Goal: Task Accomplishment & Management: Complete application form

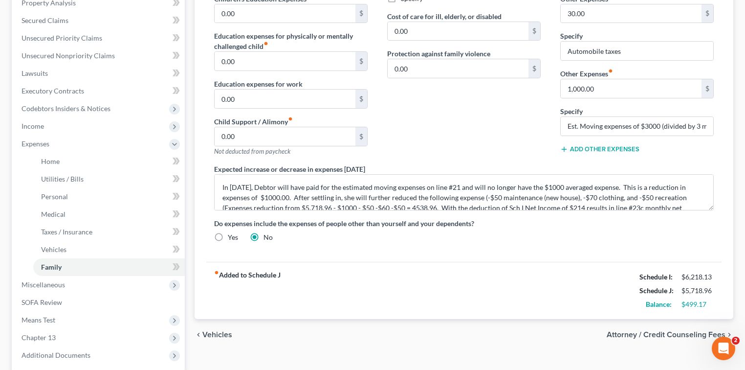
click at [464, 130] on div "Contributions to other family members fiber_manual_record 0.00 $ Specify Cost o…" at bounding box center [463, 60] width 173 height 208
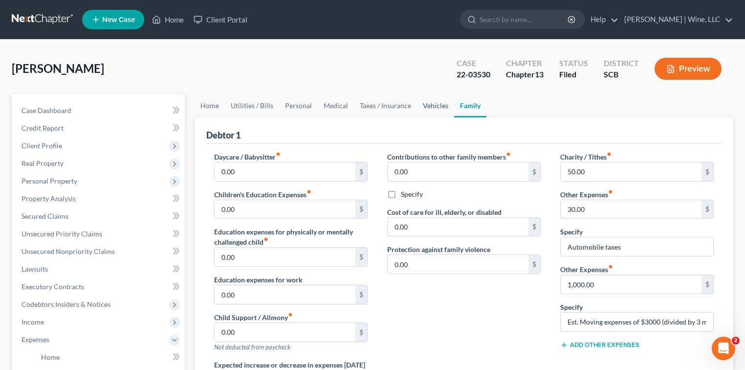
click at [437, 107] on link "Vehicles" at bounding box center [435, 105] width 37 height 23
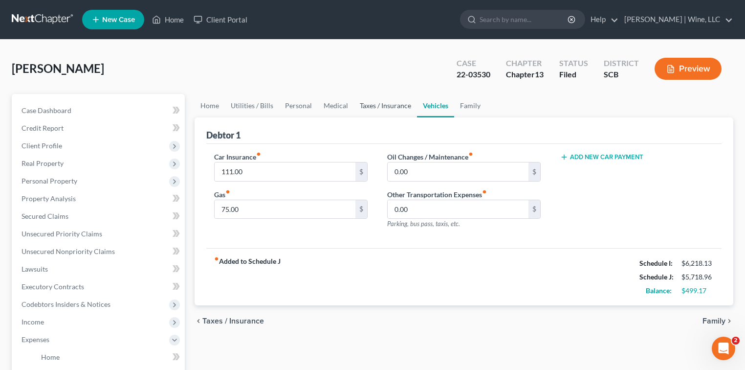
click at [388, 108] on link "Taxes / Insurance" at bounding box center [385, 105] width 63 height 23
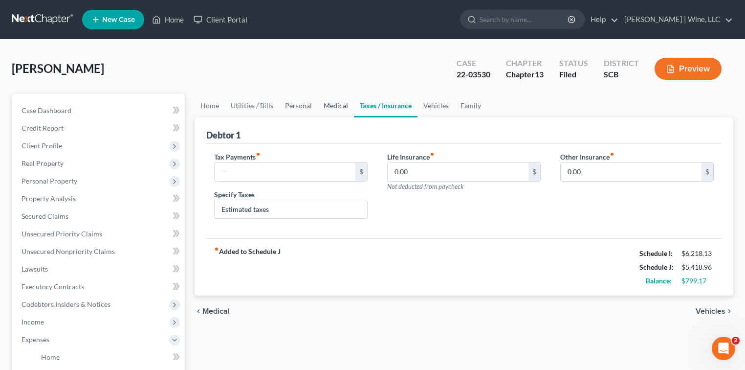
click at [330, 109] on link "Medical" at bounding box center [336, 105] width 36 height 23
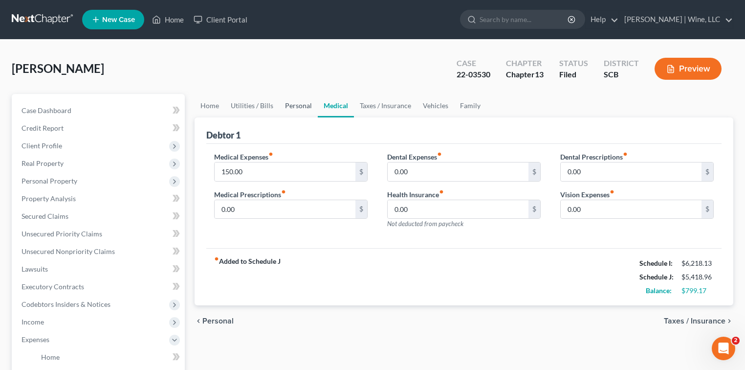
click at [301, 108] on link "Personal" at bounding box center [298, 105] width 39 height 23
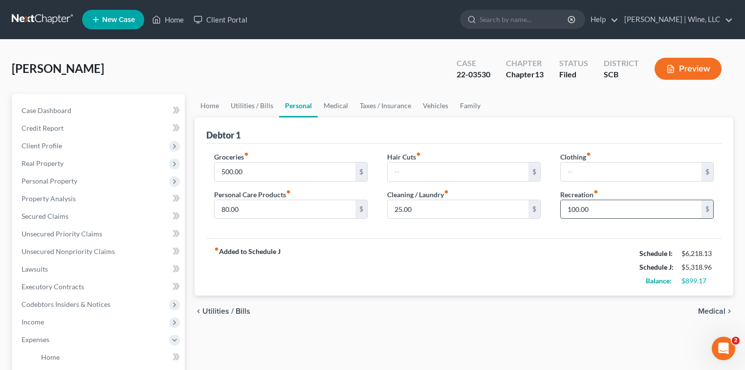
click at [601, 205] on input "100.00" at bounding box center [631, 209] width 141 height 19
click at [581, 171] on input "text" at bounding box center [631, 171] width 141 height 19
click at [226, 170] on input "500.00" at bounding box center [285, 171] width 141 height 19
type input "400.00"
click at [476, 313] on div "chevron_left Utilities / Bills Medical chevron_right" at bounding box center [464, 310] width 539 height 31
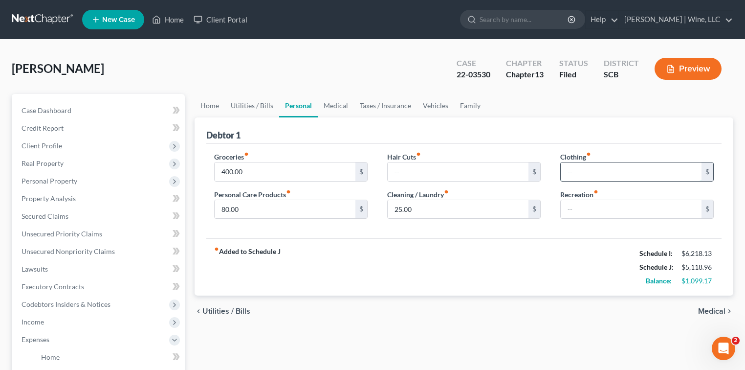
click at [579, 170] on input "text" at bounding box center [631, 171] width 141 height 19
type input "100"
click at [223, 169] on input "400.00" at bounding box center [285, 171] width 141 height 19
type input "500.00"
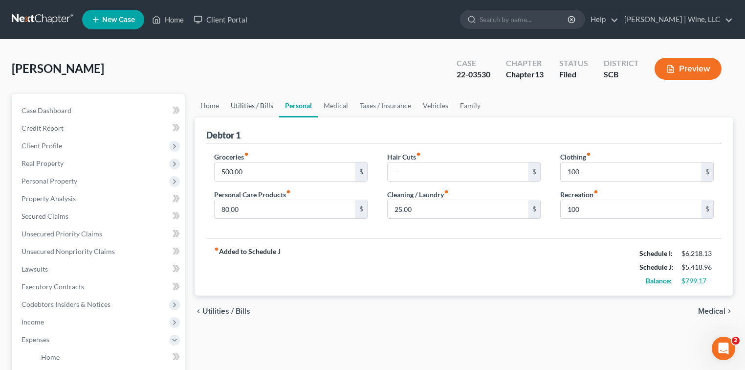
click at [253, 106] on link "Utilities / Bills" at bounding box center [252, 105] width 54 height 23
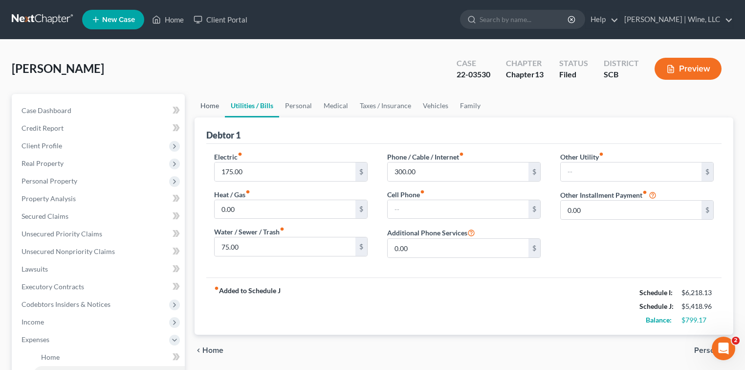
click at [204, 108] on link "Home" at bounding box center [210, 105] width 30 height 23
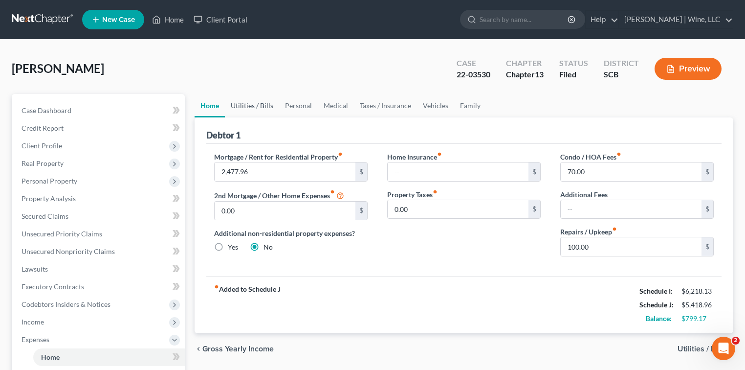
click at [257, 107] on link "Utilities / Bills" at bounding box center [252, 105] width 54 height 23
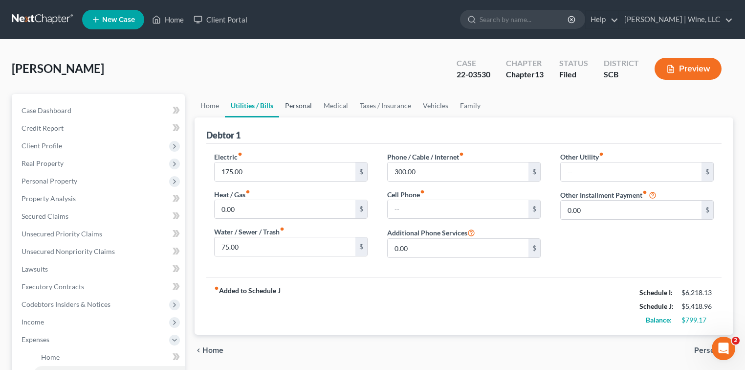
click at [291, 103] on link "Personal" at bounding box center [298, 105] width 39 height 23
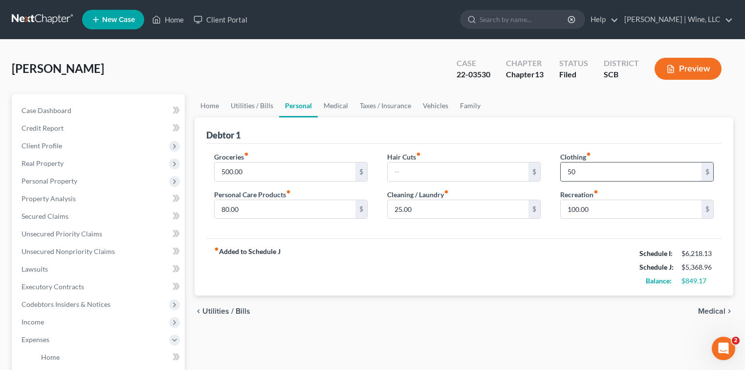
type input "50"
click at [430, 104] on link "Vehicles" at bounding box center [435, 105] width 37 height 23
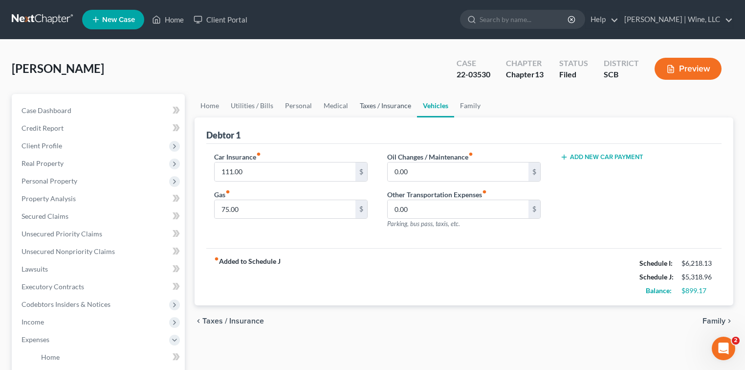
click at [374, 103] on link "Taxes / Insurance" at bounding box center [385, 105] width 63 height 23
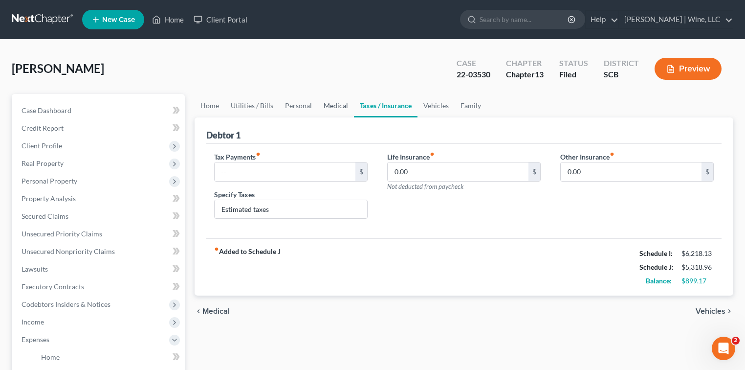
click at [321, 102] on link "Medical" at bounding box center [336, 105] width 36 height 23
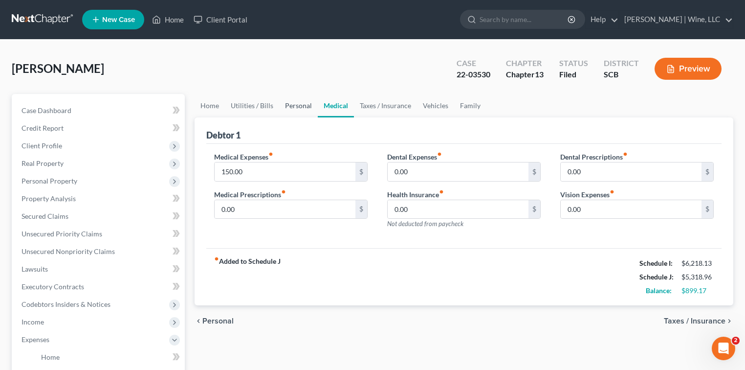
click at [294, 104] on link "Personal" at bounding box center [298, 105] width 39 height 23
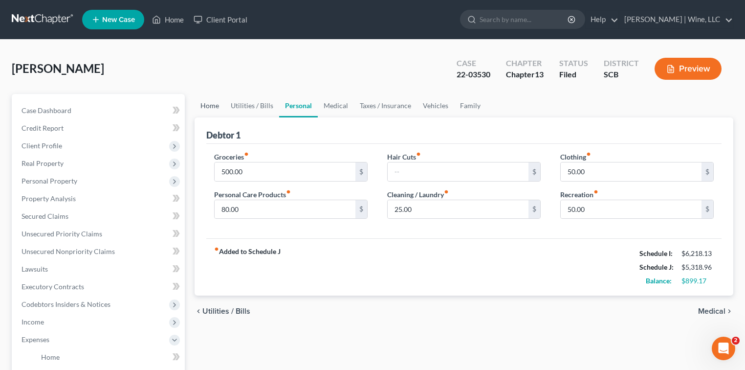
click at [213, 102] on link "Home" at bounding box center [210, 105] width 30 height 23
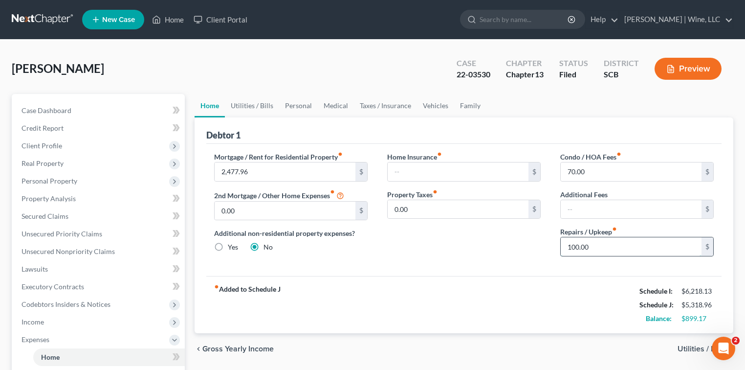
click at [569, 244] on input "100.00" at bounding box center [631, 246] width 141 height 19
click at [336, 74] on div "[PERSON_NAME] Upgraded Case 22-03530 Chapter Chapter 13 Status Filed District S…" at bounding box center [372, 72] width 721 height 43
click at [250, 109] on link "Utilities / Bills" at bounding box center [252, 105] width 54 height 23
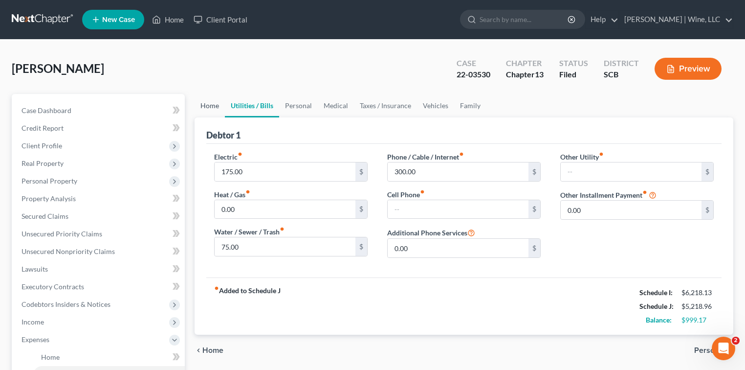
click at [207, 108] on link "Home" at bounding box center [210, 105] width 30 height 23
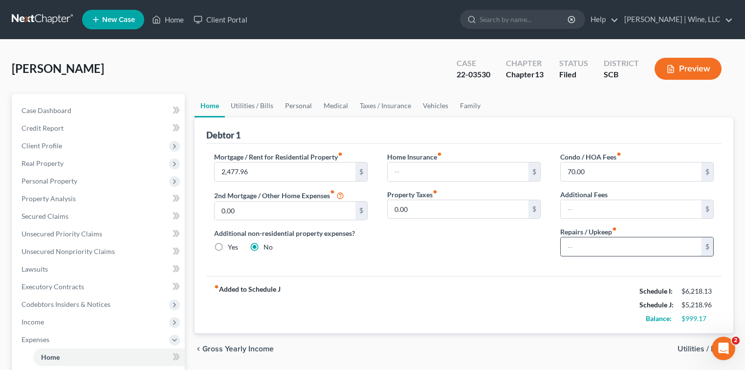
click at [572, 246] on input "text" at bounding box center [631, 246] width 141 height 19
click at [571, 244] on input "text" at bounding box center [631, 246] width 141 height 19
type input "50"
click at [263, 106] on link "Utilities / Bills" at bounding box center [252, 105] width 54 height 23
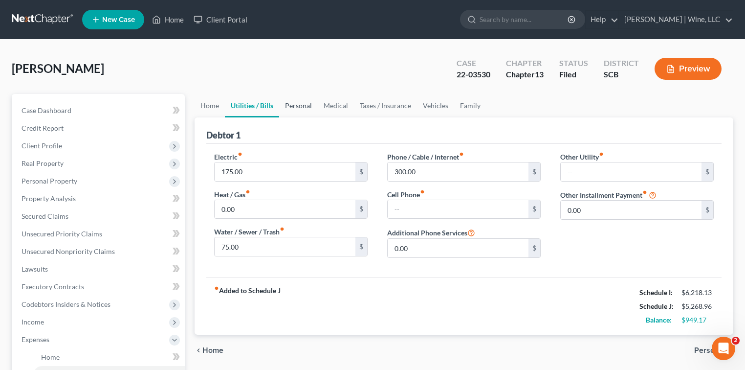
click at [305, 104] on link "Personal" at bounding box center [298, 105] width 39 height 23
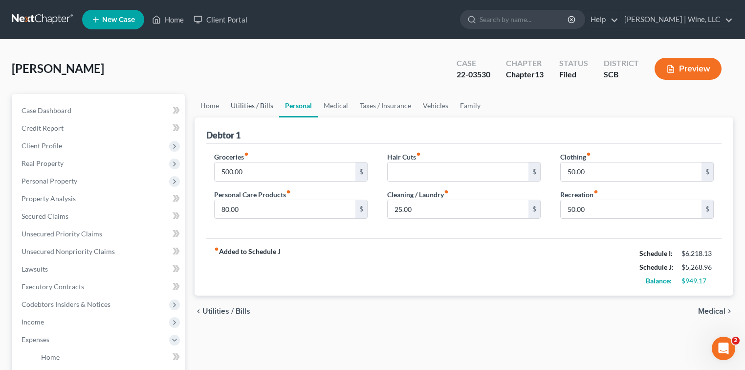
click at [258, 108] on link "Utilities / Bills" at bounding box center [252, 105] width 54 height 23
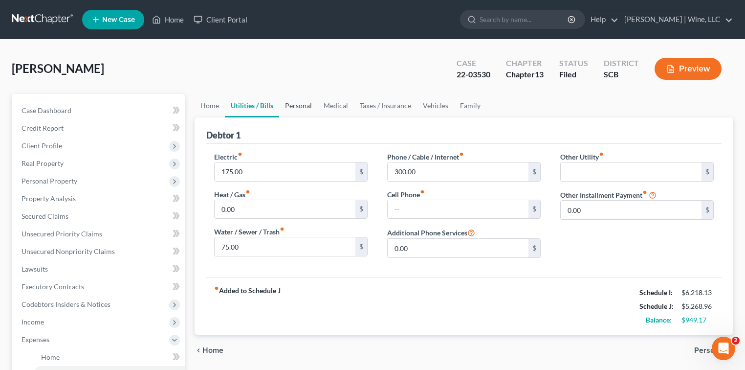
click at [299, 106] on link "Personal" at bounding box center [298, 105] width 39 height 23
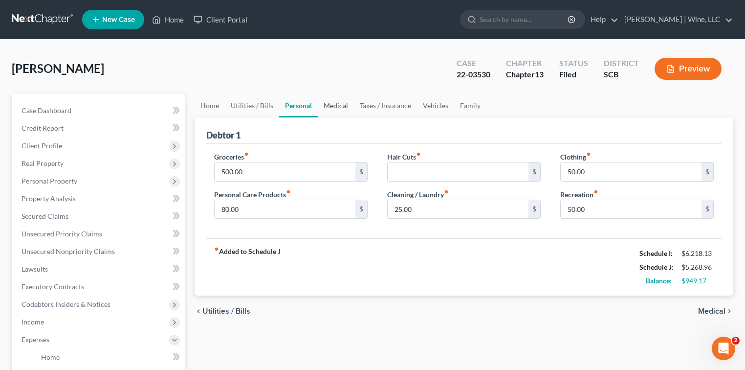
click at [337, 107] on link "Medical" at bounding box center [336, 105] width 36 height 23
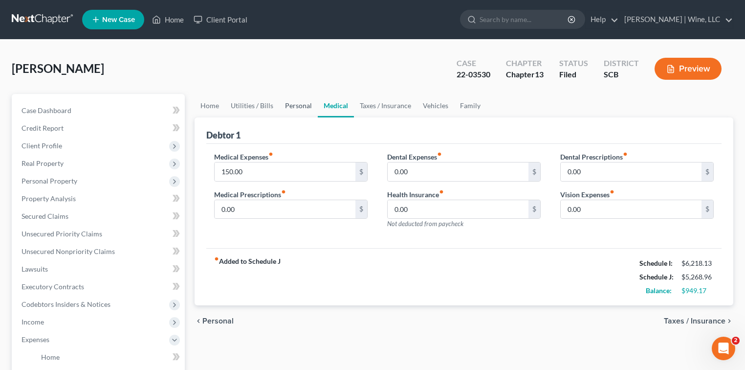
click at [299, 105] on link "Personal" at bounding box center [298, 105] width 39 height 23
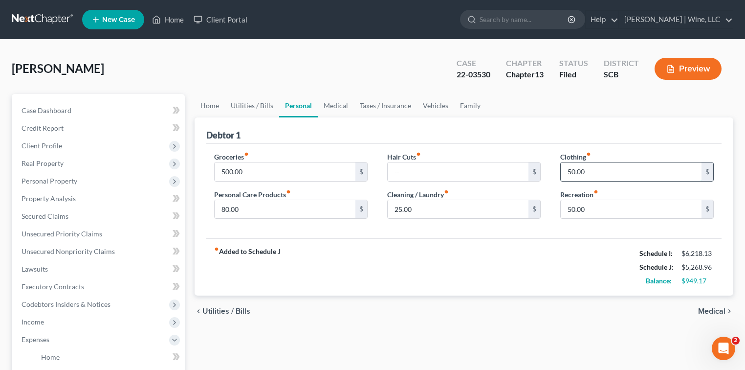
click at [567, 169] on input "50.00" at bounding box center [631, 171] width 141 height 19
type input "100"
click at [567, 206] on input "50.00" at bounding box center [631, 209] width 141 height 19
type input "100"
drag, startPoint x: 401, startPoint y: 352, endPoint x: 395, endPoint y: 328, distance: 24.7
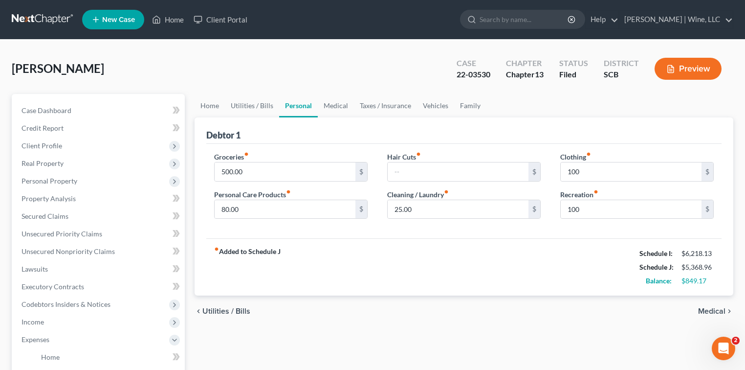
click at [402, 350] on div "Home Utilities / Bills Personal Medical Taxes / Insurance Vehicles Family Debto…" at bounding box center [464, 358] width 548 height 529
click at [332, 107] on link "Medical" at bounding box center [336, 105] width 36 height 23
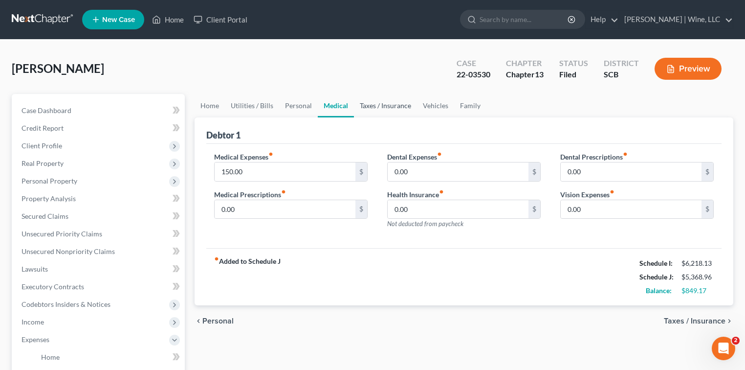
click at [381, 106] on link "Taxes / Insurance" at bounding box center [385, 105] width 63 height 23
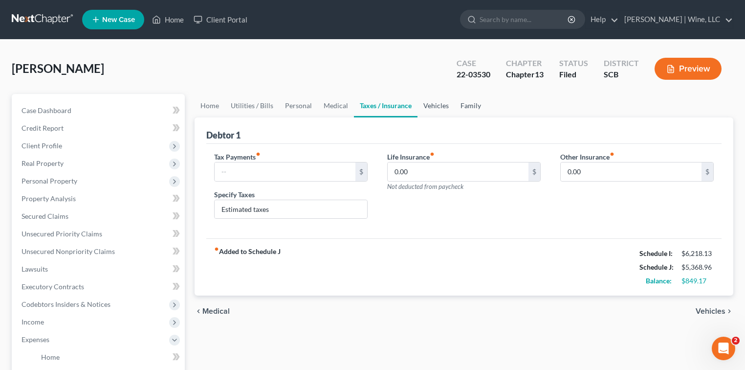
drag, startPoint x: 424, startPoint y: 106, endPoint x: 459, endPoint y: 104, distance: 34.7
click at [425, 106] on link "Vehicles" at bounding box center [435, 105] width 37 height 23
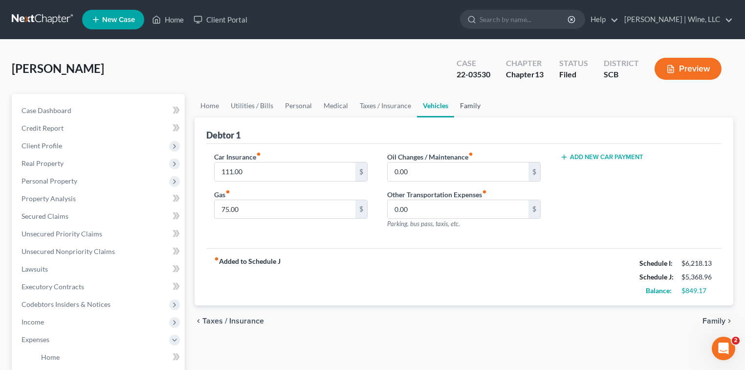
click at [464, 104] on link "Family" at bounding box center [470, 105] width 32 height 23
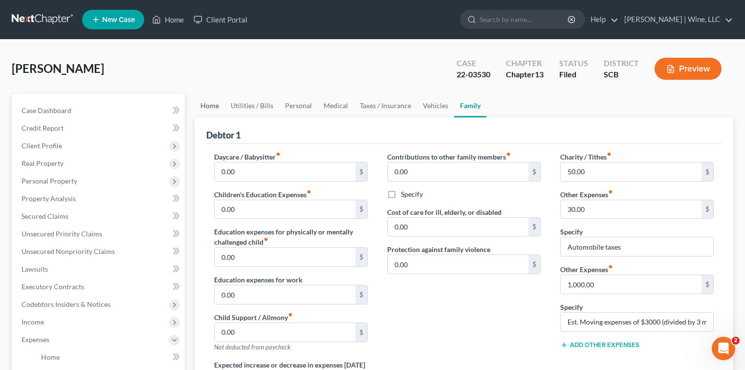
click at [211, 109] on link "Home" at bounding box center [210, 105] width 30 height 23
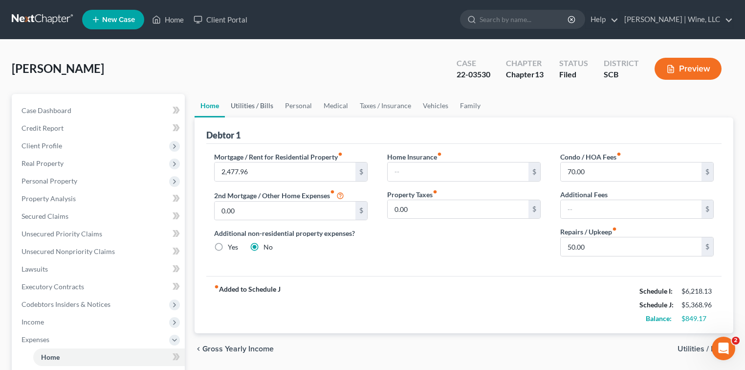
click at [254, 105] on link "Utilities / Bills" at bounding box center [252, 105] width 54 height 23
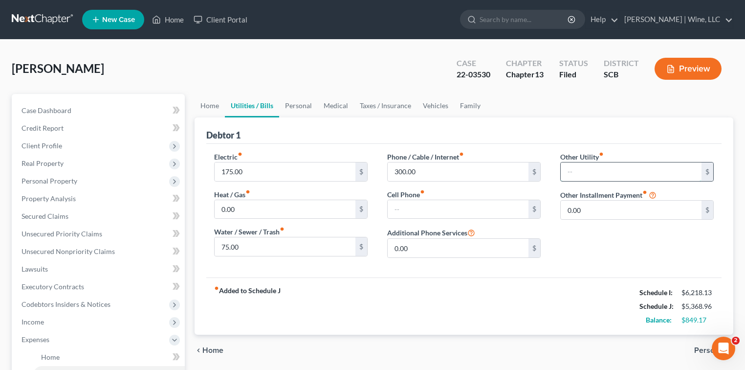
click at [567, 170] on input "text" at bounding box center [631, 171] width 141 height 19
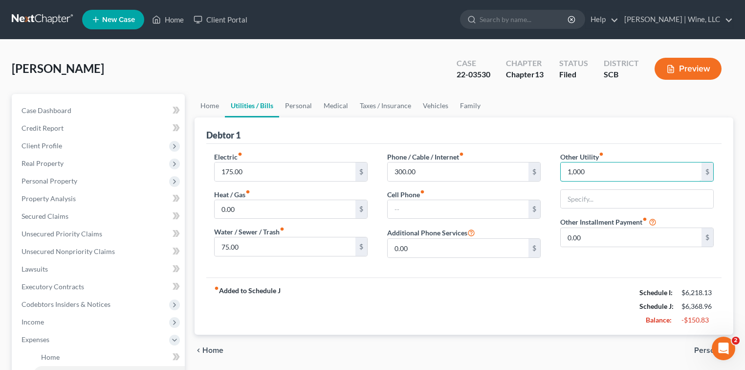
type input "1,000"
click at [656, 137] on div "Debtor 1" at bounding box center [463, 130] width 515 height 26
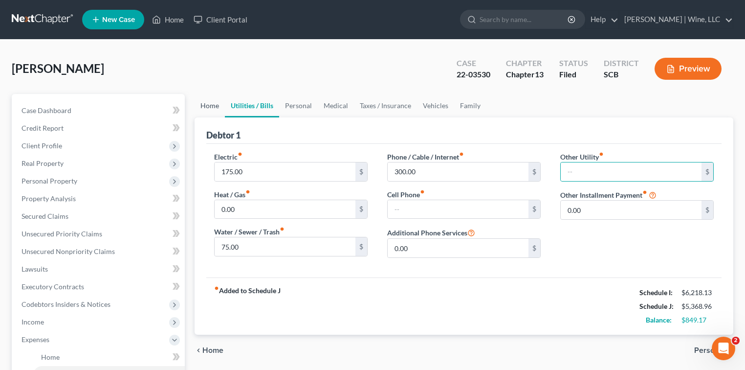
click at [212, 104] on link "Home" at bounding box center [210, 105] width 30 height 23
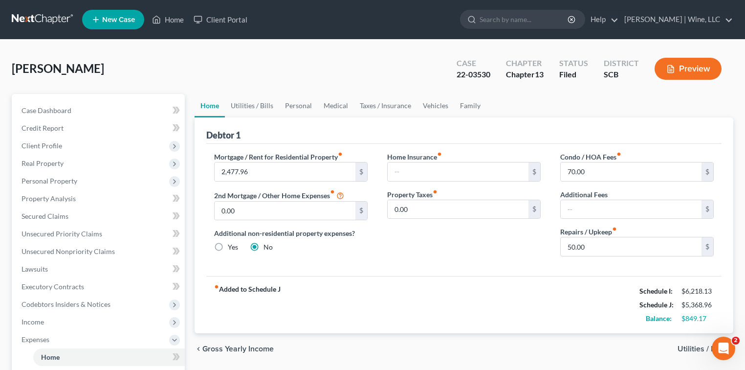
click at [212, 104] on link "Home" at bounding box center [210, 105] width 30 height 23
drag, startPoint x: 568, startPoint y: 247, endPoint x: 580, endPoint y: 229, distance: 21.6
click at [568, 247] on input "50.00" at bounding box center [631, 246] width 141 height 19
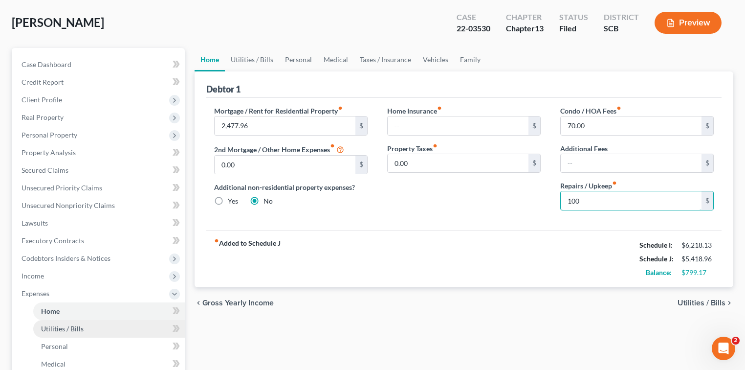
scroll to position [65, 0]
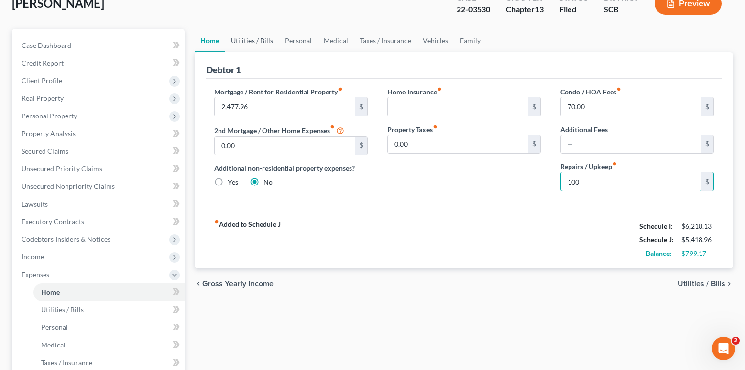
type input "100"
click at [251, 40] on link "Utilities / Bills" at bounding box center [252, 40] width 54 height 23
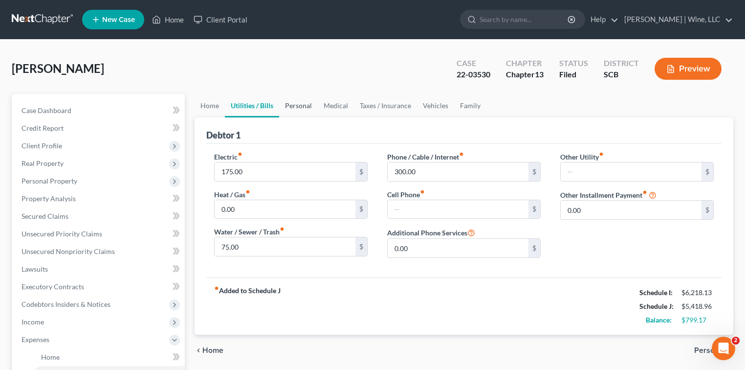
click at [300, 109] on link "Personal" at bounding box center [298, 105] width 39 height 23
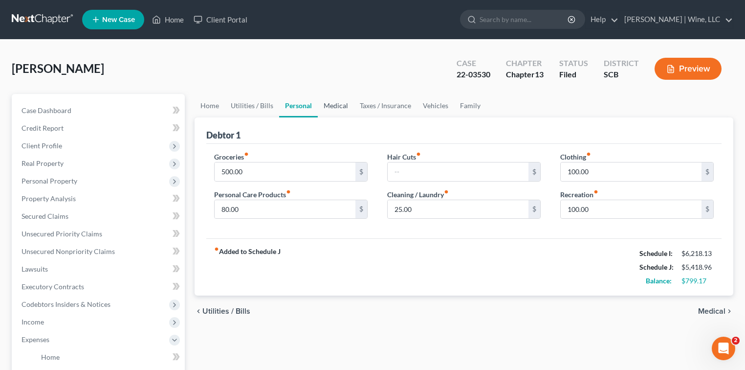
click at [336, 105] on link "Medical" at bounding box center [336, 105] width 36 height 23
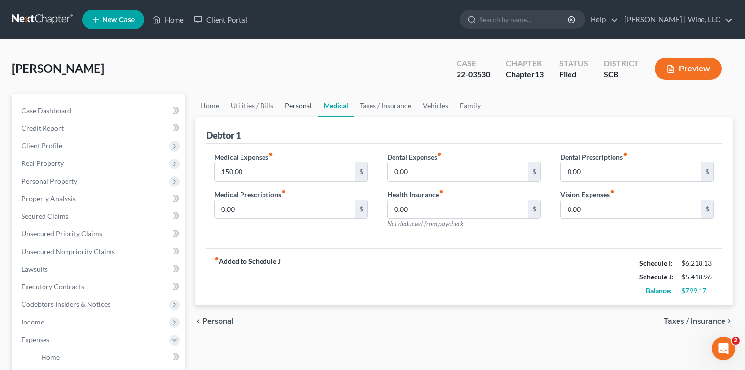
click at [299, 108] on link "Personal" at bounding box center [298, 105] width 39 height 23
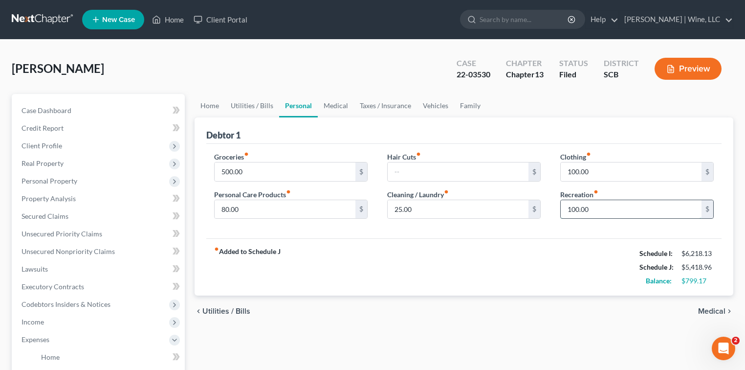
click at [569, 210] on input "100.00" at bounding box center [631, 209] width 141 height 19
type input "50"
click at [579, 342] on div "Home Utilities / Bills Personal Medical Taxes / Insurance Vehicles Family Debto…" at bounding box center [464, 358] width 548 height 529
click at [566, 208] on input "50" at bounding box center [631, 209] width 141 height 19
type input "100.00"
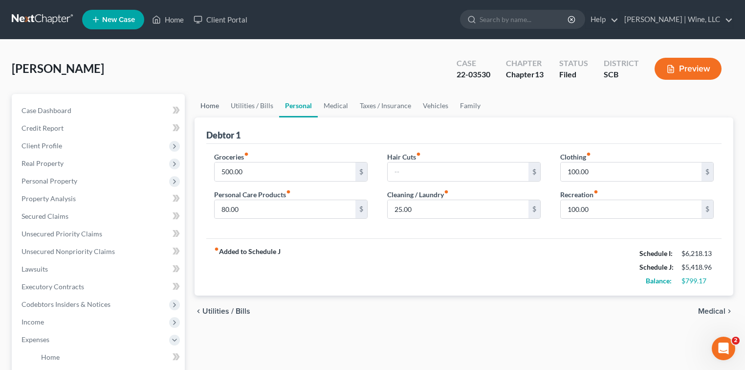
click at [209, 102] on link "Home" at bounding box center [210, 105] width 30 height 23
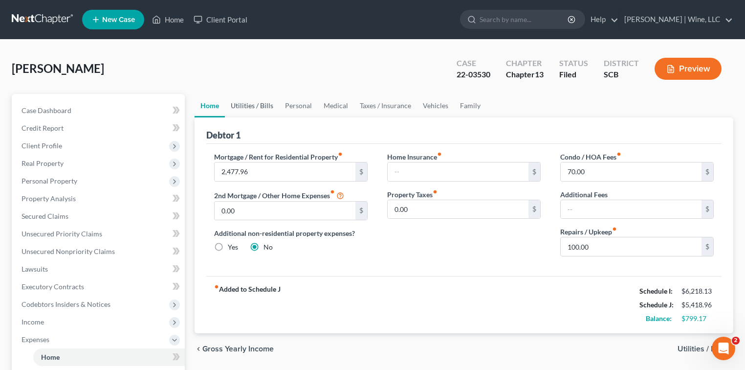
click at [260, 109] on link "Utilities / Bills" at bounding box center [252, 105] width 54 height 23
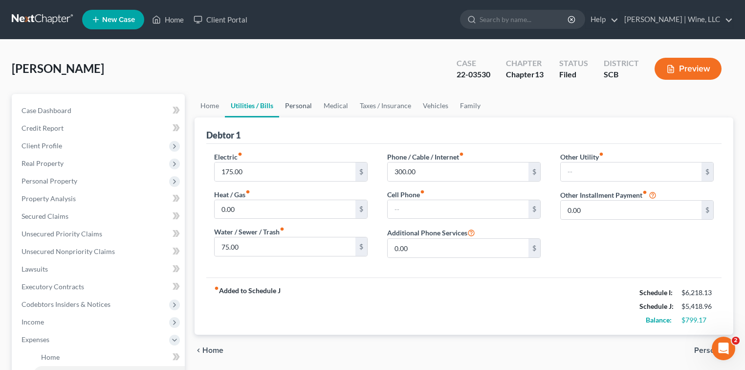
click at [295, 104] on link "Personal" at bounding box center [298, 105] width 39 height 23
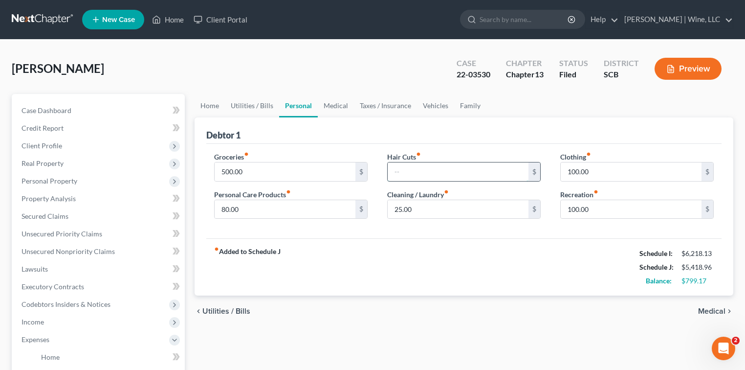
click at [393, 170] on input "text" at bounding box center [458, 171] width 141 height 19
type input "25."
click at [718, 311] on span "Medical" at bounding box center [711, 311] width 27 height 8
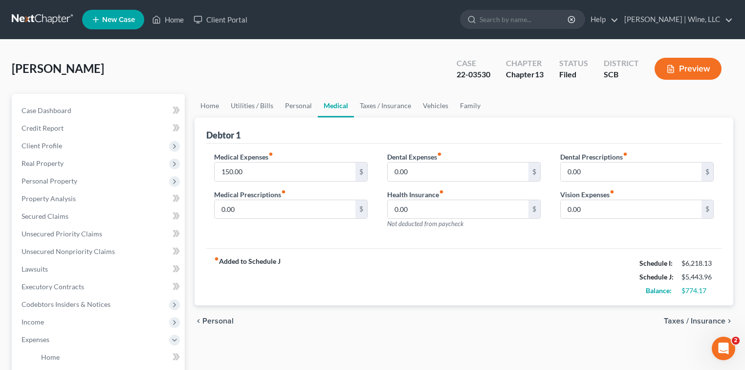
click at [718, 311] on div "chevron_left Personal Taxes / Insurance chevron_right" at bounding box center [464, 320] width 539 height 31
click at [708, 319] on span "Taxes / Insurance" at bounding box center [695, 321] width 62 height 8
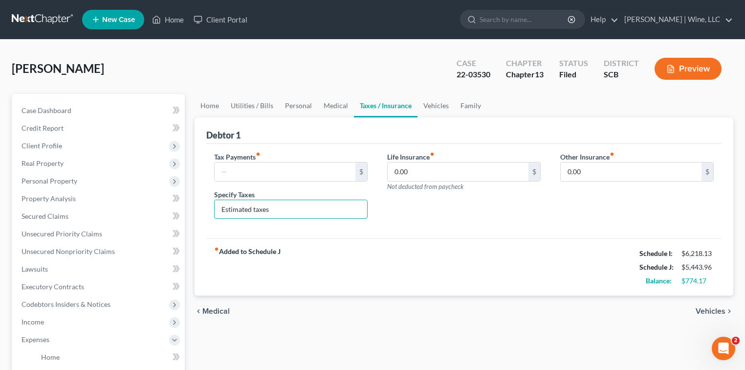
drag, startPoint x: 277, startPoint y: 209, endPoint x: 211, endPoint y: 213, distance: 66.1
click at [211, 213] on div "Tax Payments fiber_manual_record $ Specify Taxes Estimated taxes" at bounding box center [290, 189] width 173 height 75
click at [717, 309] on span "Vehicles" at bounding box center [711, 311] width 30 height 8
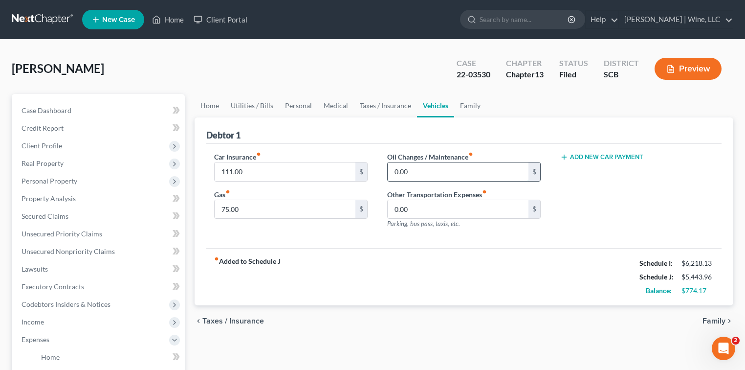
click at [397, 172] on input "0.00" at bounding box center [458, 171] width 141 height 19
type input "50.00"
click at [393, 354] on div "Home Utilities / Bills Personal Medical Taxes / Insurance Vehicles Family Debto…" at bounding box center [464, 358] width 548 height 529
